Goal: Use online tool/utility: Use online tool/utility

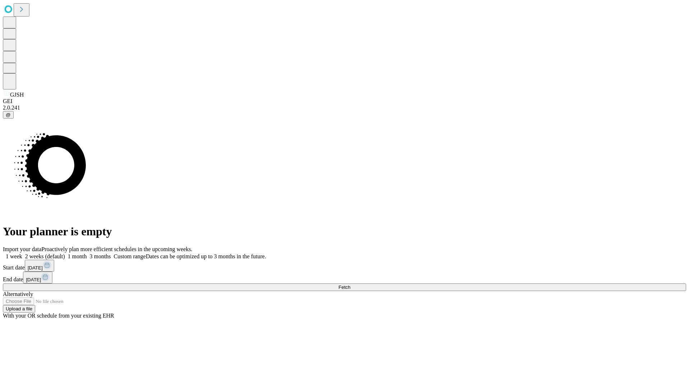
click at [350, 284] on span "Fetch" at bounding box center [345, 286] width 12 height 5
